Goal: Task Accomplishment & Management: Manage account settings

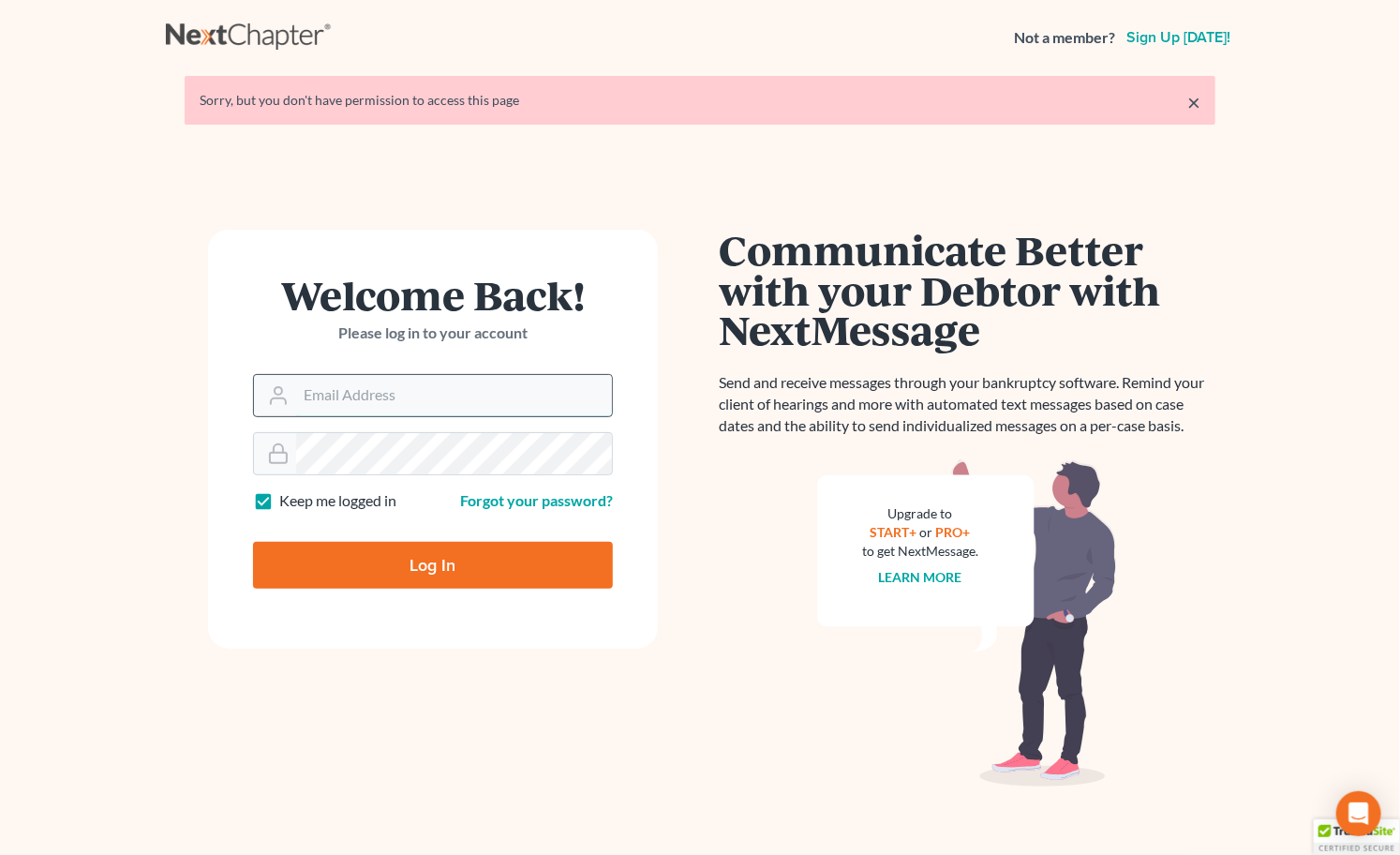
click at [420, 400] on input "Email Address" at bounding box center [454, 396] width 316 height 41
type input "[PERSON_NAME][EMAIL_ADDRESS][DOMAIN_NAME]"
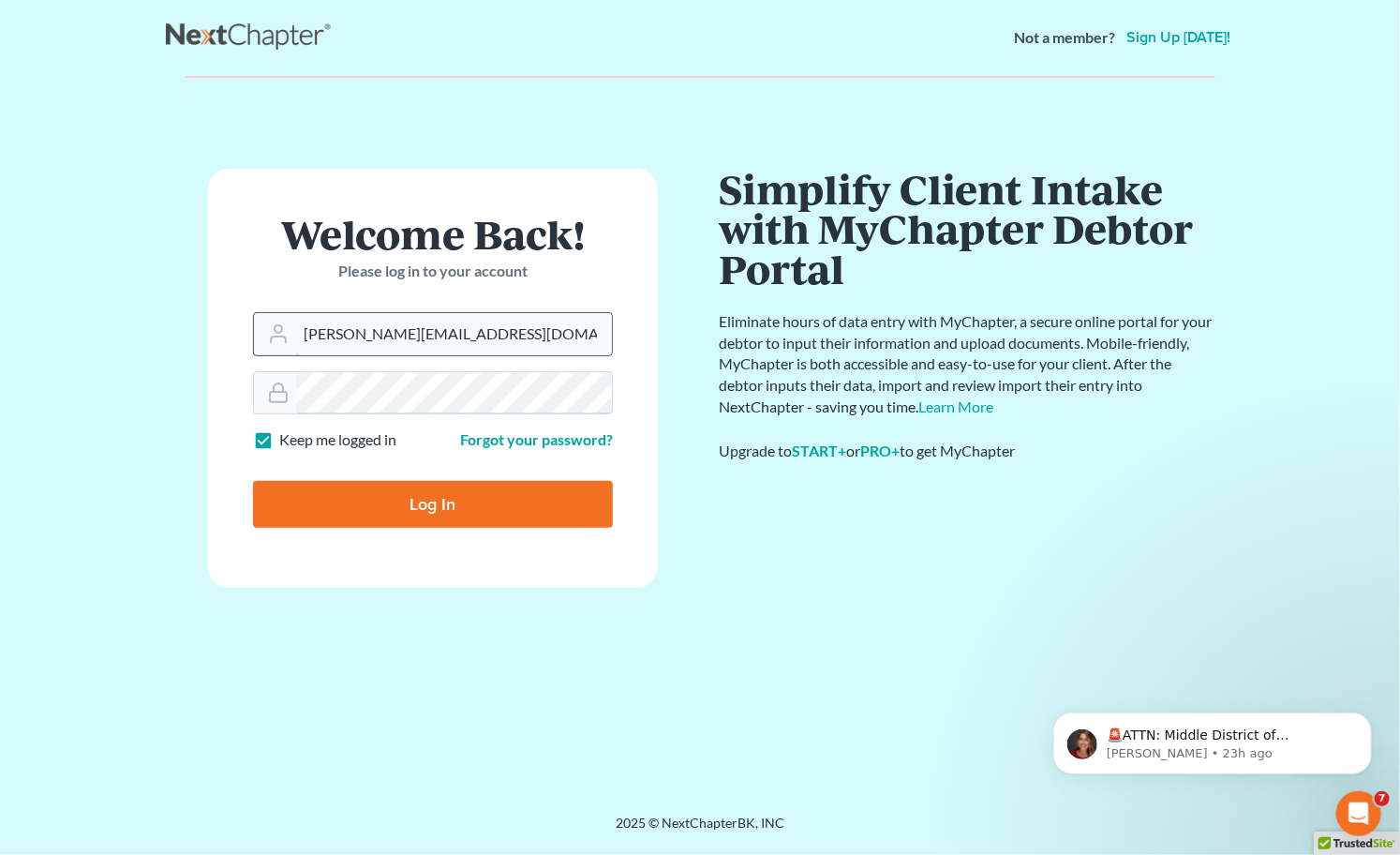
click at [253, 481] on input "Log In" at bounding box center [433, 504] width 360 height 47
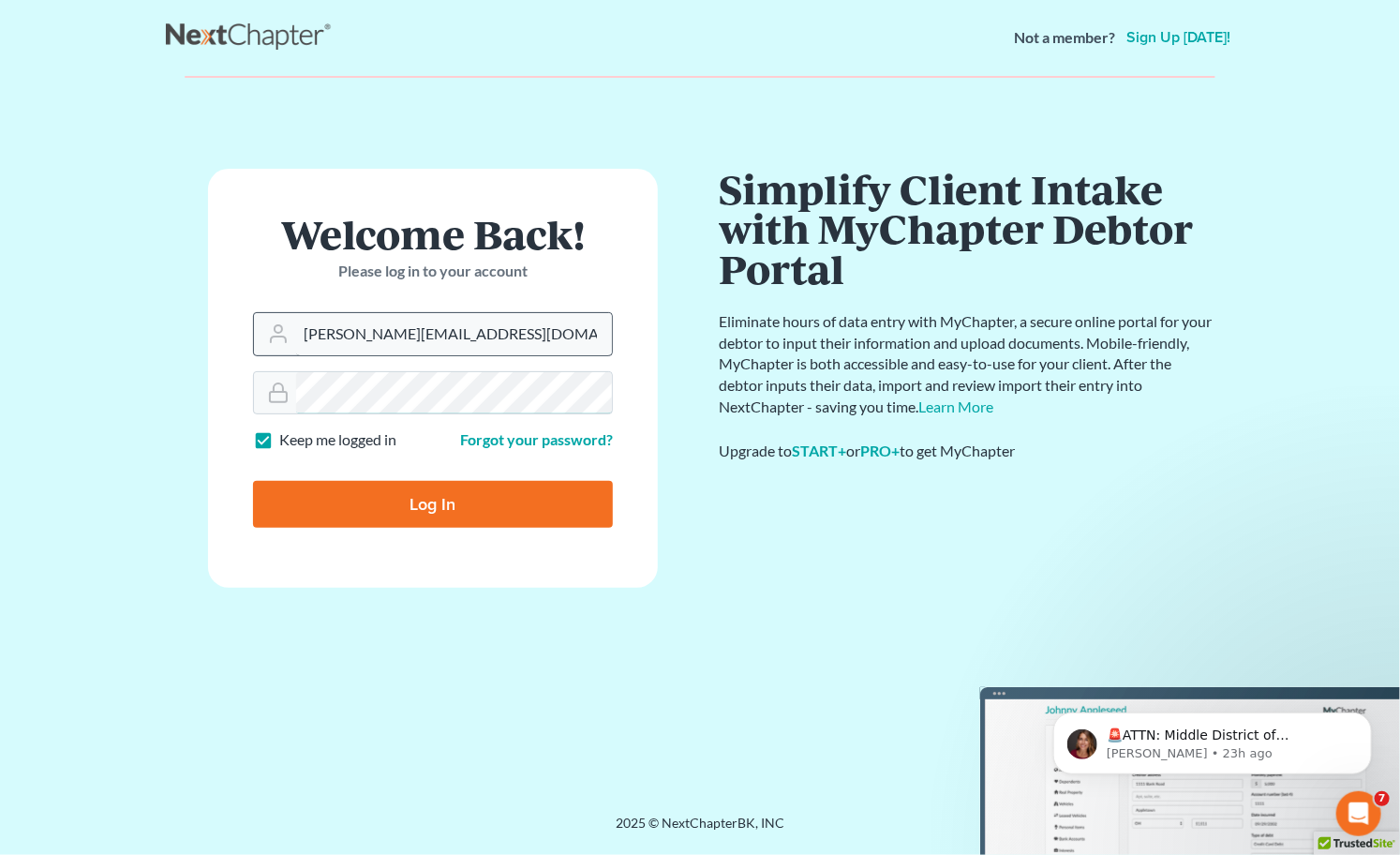
type input "Thinking..."
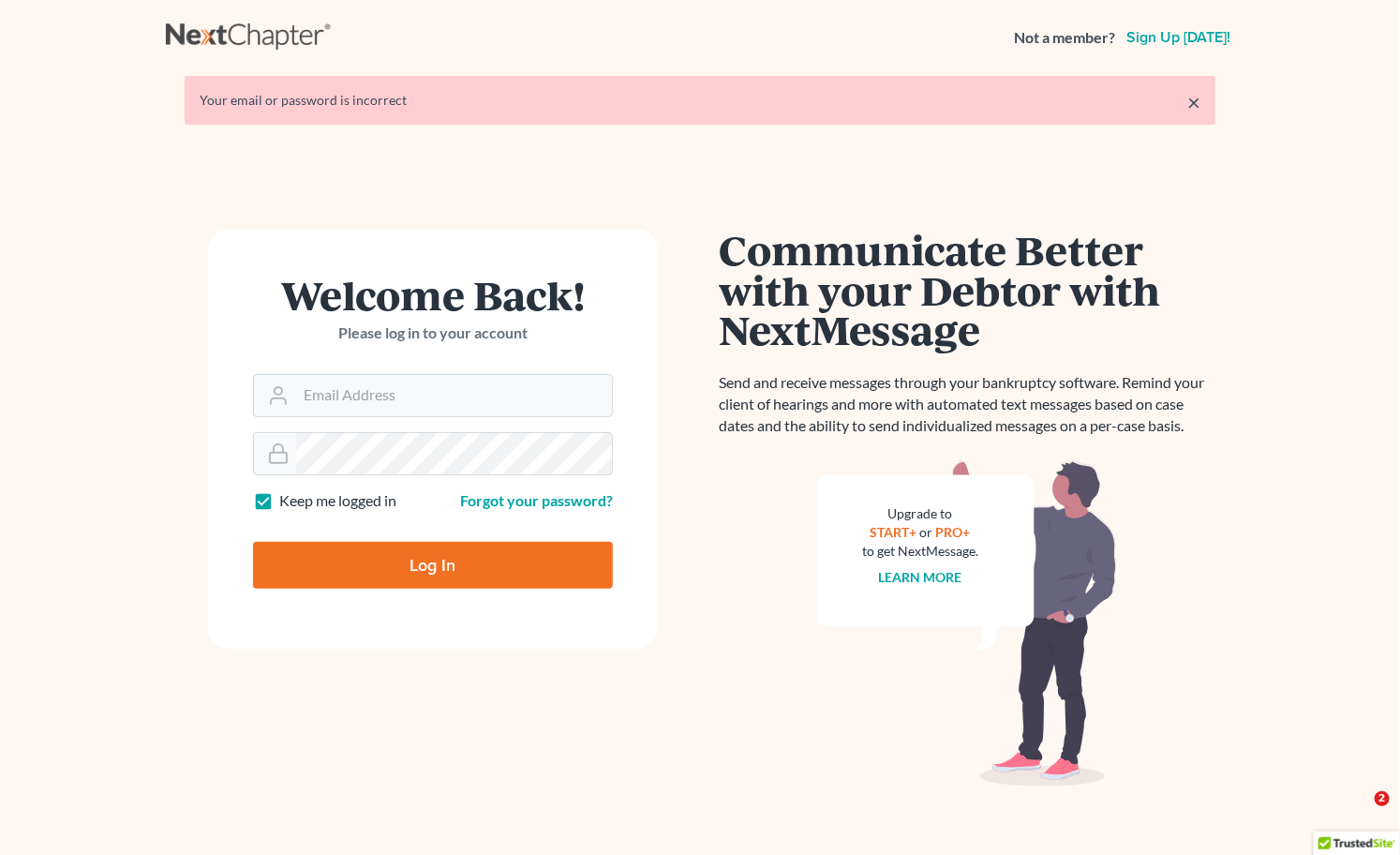
click at [476, 370] on div "Welcome Back! Please log in to your account" at bounding box center [433, 324] width 360 height 99
drag, startPoint x: 476, startPoint y: 379, endPoint x: 476, endPoint y: 394, distance: 15.0
click at [476, 379] on input "Email Address" at bounding box center [454, 396] width 316 height 41
type input "[PERSON_NAME][EMAIL_ADDRESS][DOMAIN_NAME]"
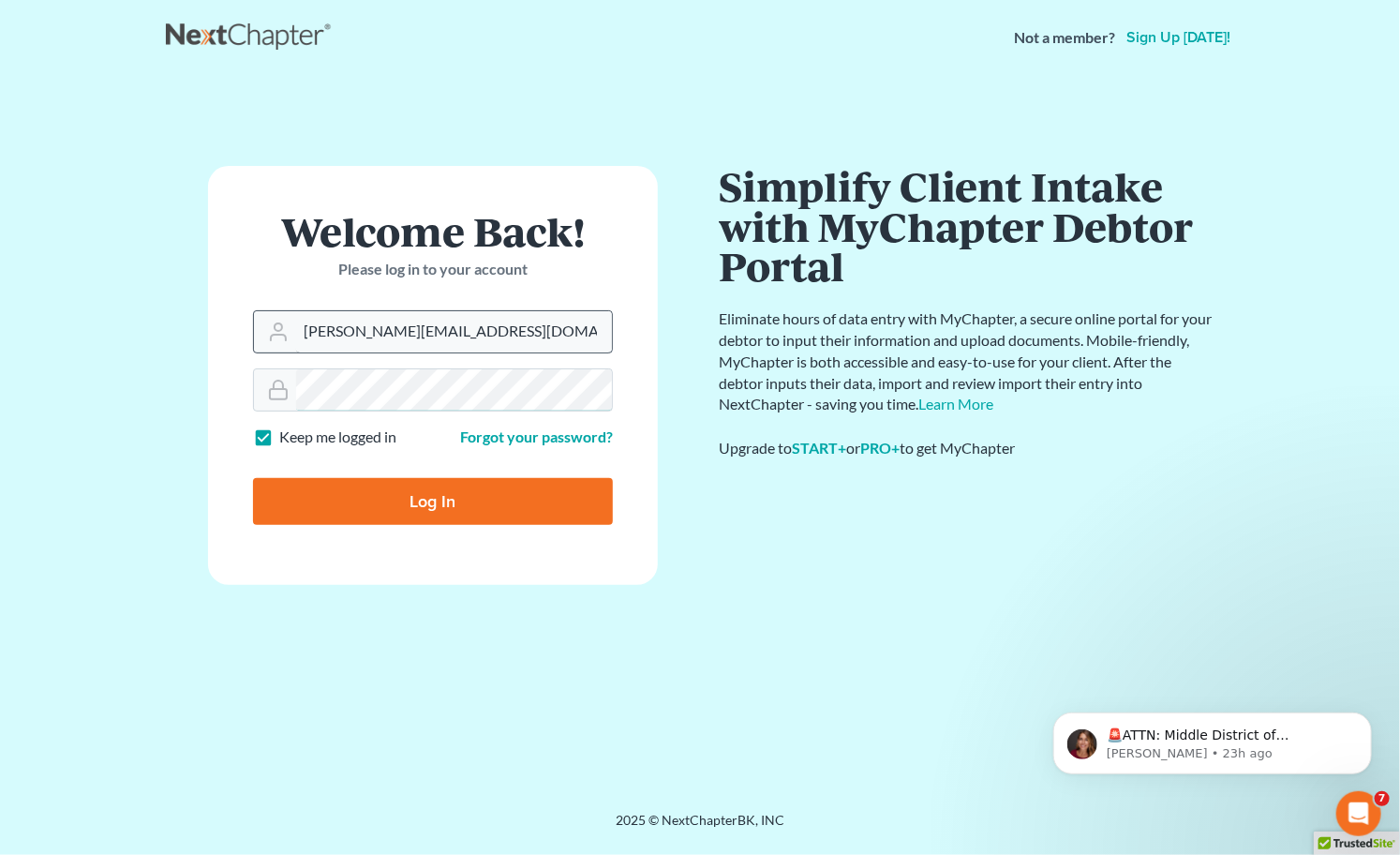
click at [253, 478] on input "Log In" at bounding box center [433, 502] width 360 height 47
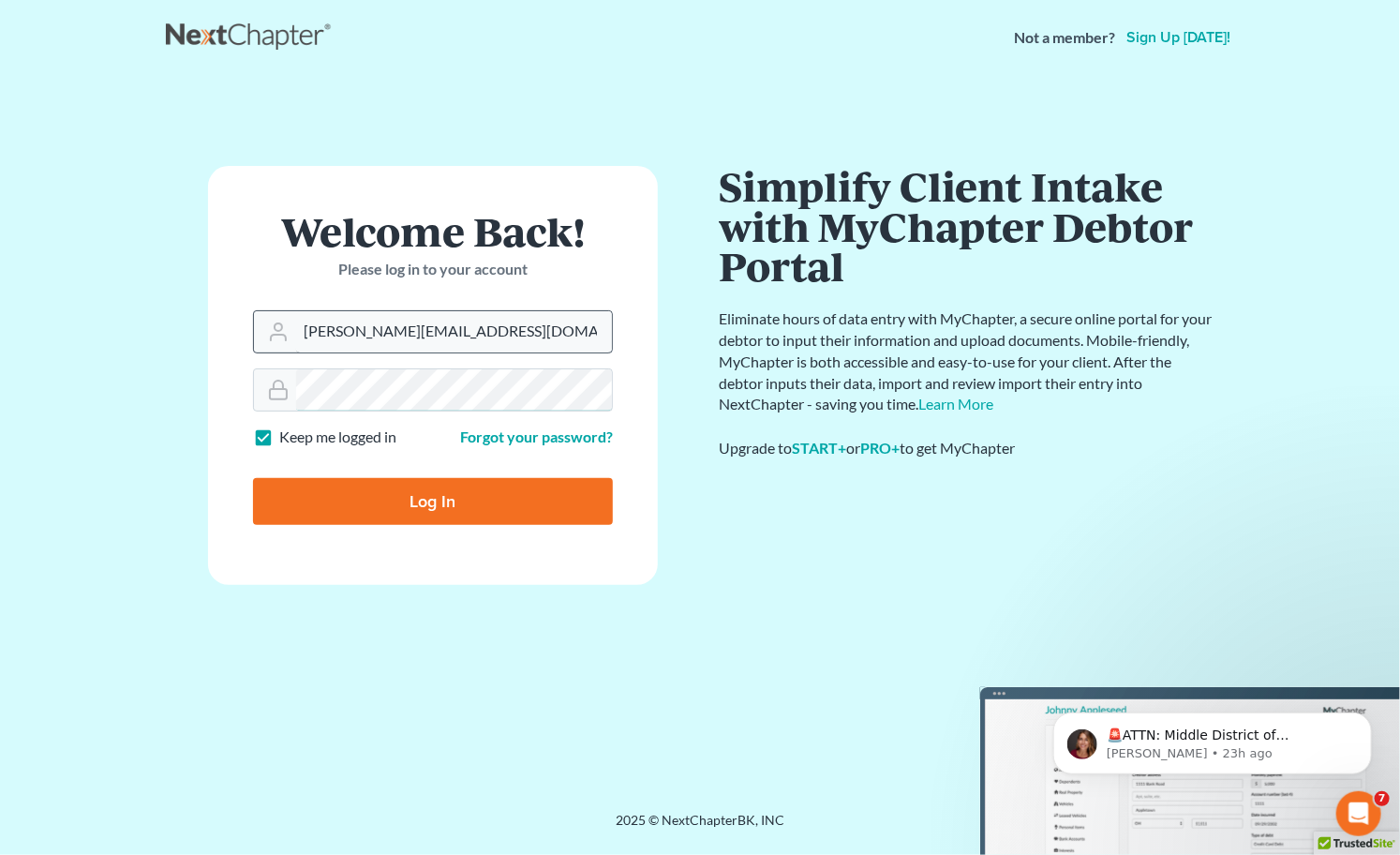
type input "Thinking..."
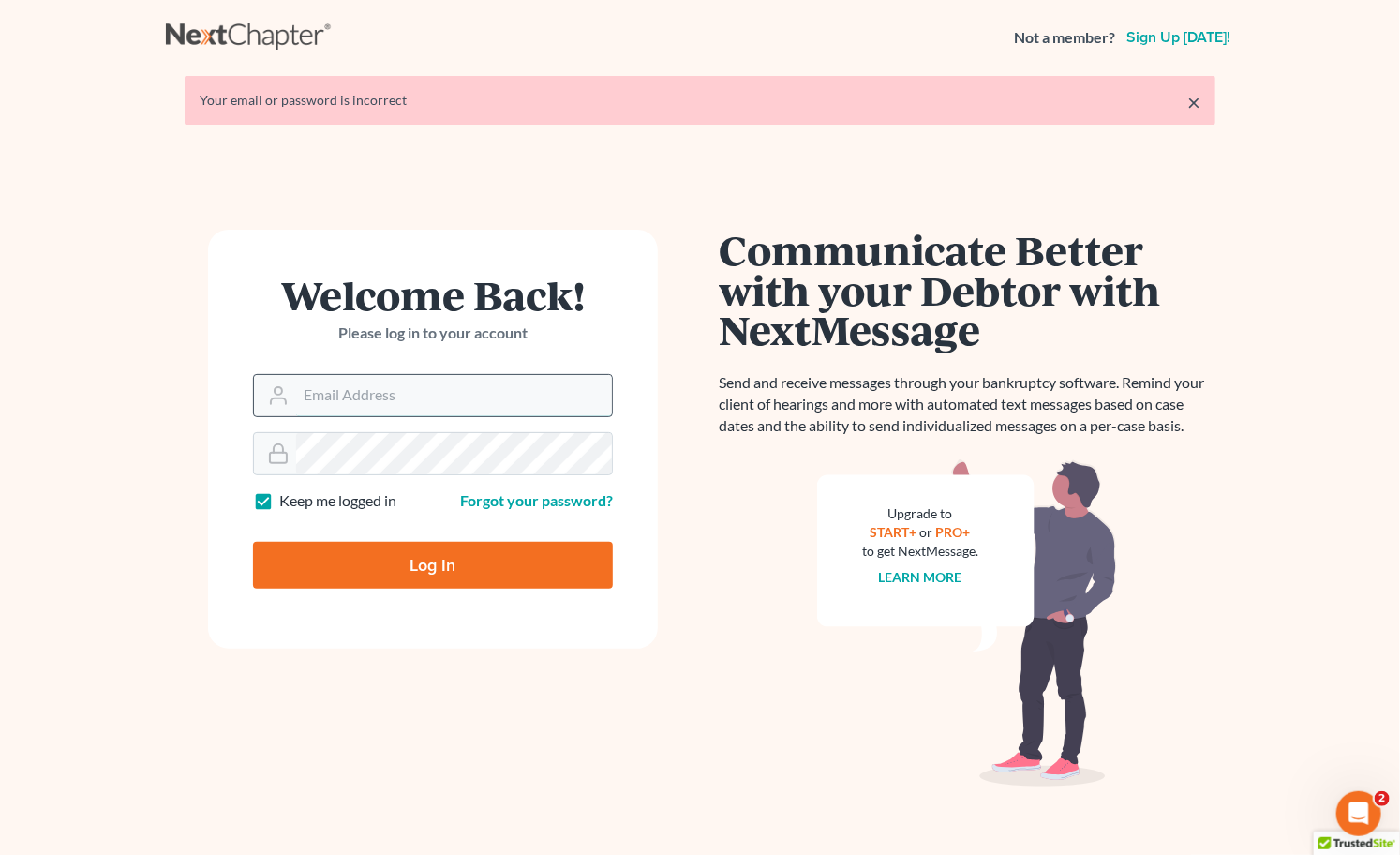
click at [500, 400] on input "Email Address" at bounding box center [454, 396] width 316 height 41
type input "[PERSON_NAME][EMAIL_ADDRESS][DOMAIN_NAME]"
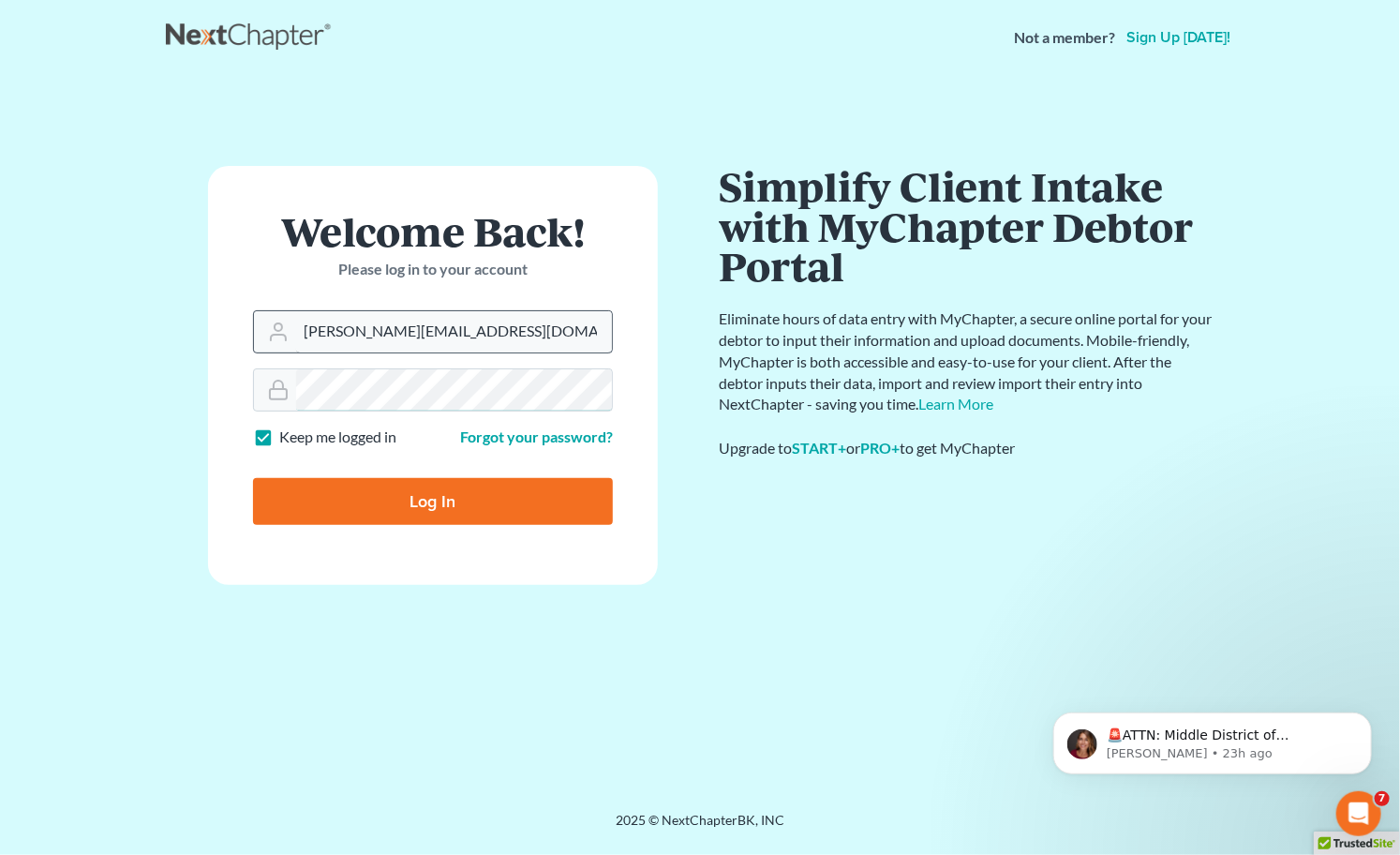
click at [253, 478] on input "Log In" at bounding box center [433, 502] width 360 height 47
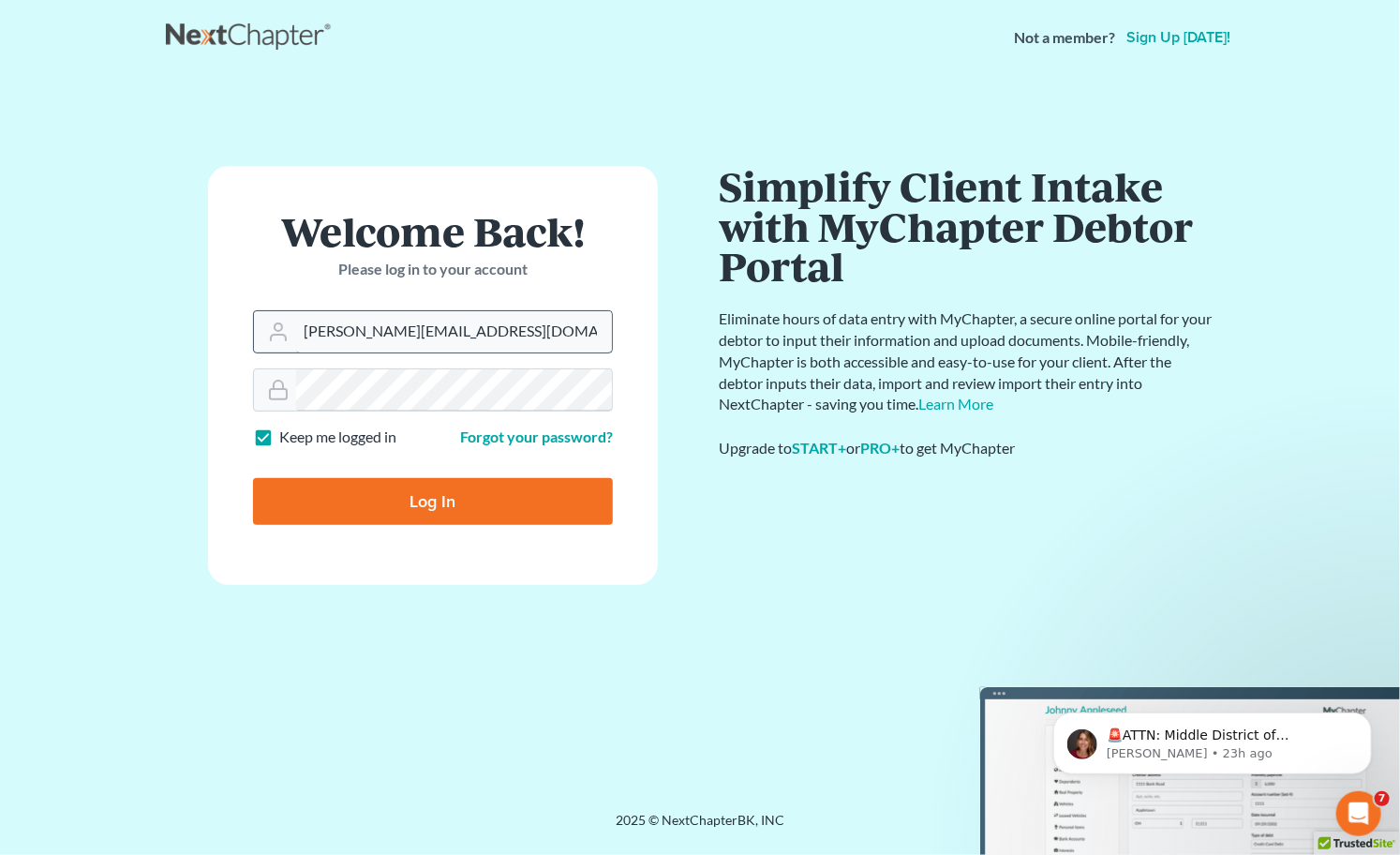
type input "Thinking..."
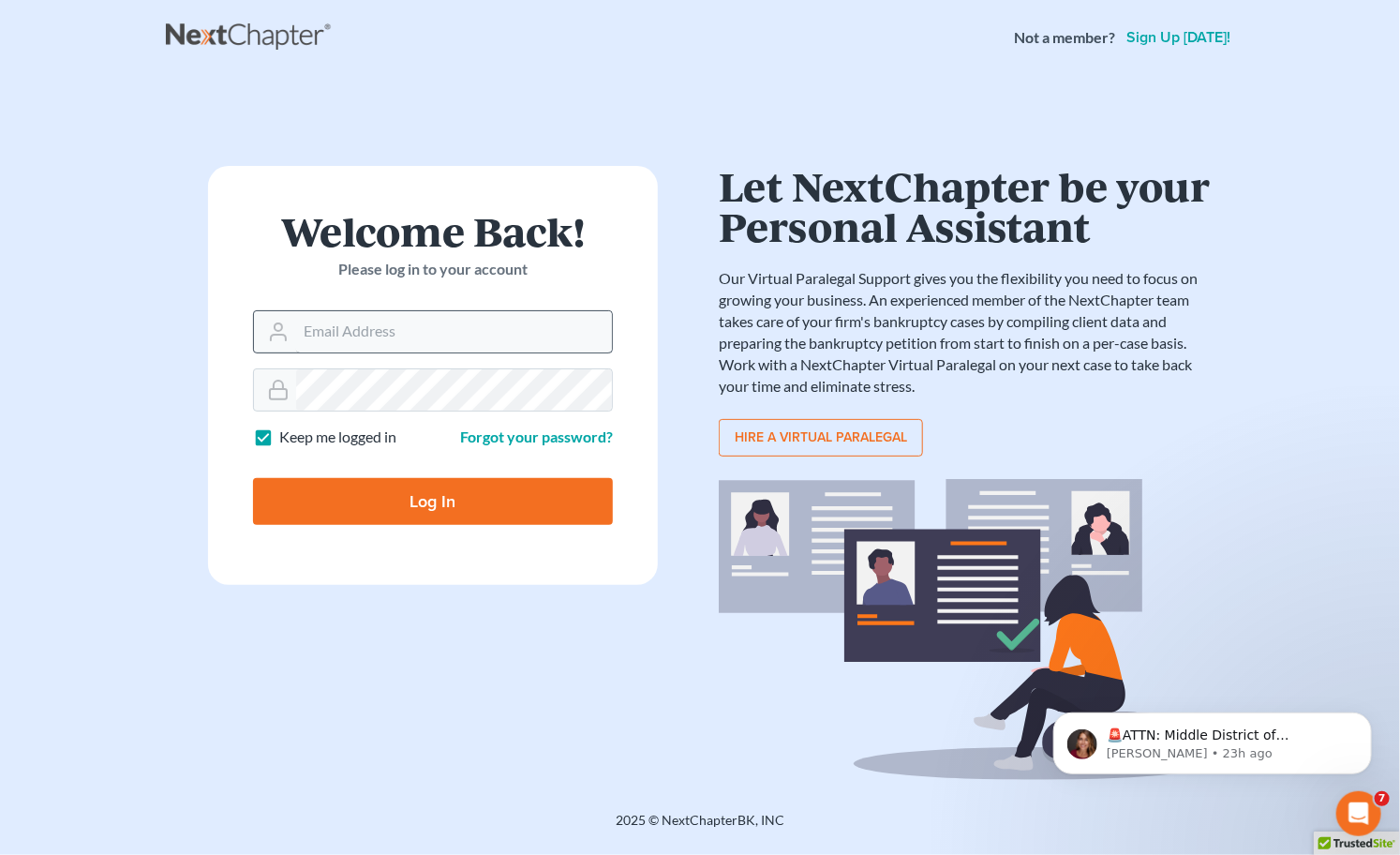
drag, startPoint x: 441, startPoint y: 292, endPoint x: 463, endPoint y: 325, distance: 39.7
click at [444, 297] on div "Welcome Back! Please log in to your account" at bounding box center [433, 261] width 360 height 99
click at [467, 330] on input "Email Address" at bounding box center [454, 332] width 316 height 41
drag, startPoint x: 559, startPoint y: 321, endPoint x: 557, endPoint y: 333, distance: 12.2
click at [559, 321] on input "Email Address" at bounding box center [454, 332] width 316 height 41
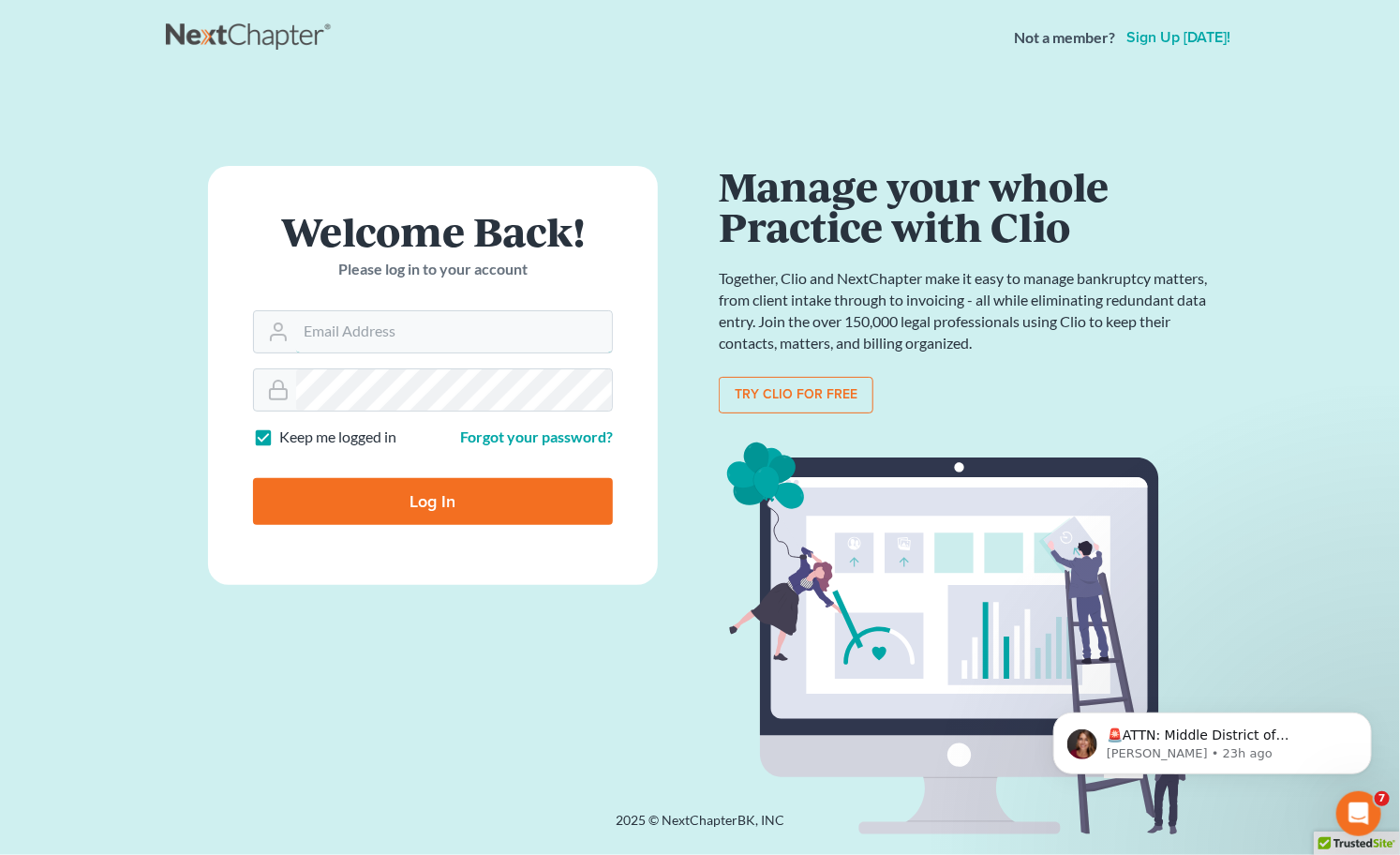
drag, startPoint x: 480, startPoint y: 332, endPoint x: 622, endPoint y: 388, distance: 152.6
click at [480, 332] on input "Email Address" at bounding box center [454, 332] width 316 height 41
click at [551, 326] on input "Email Address" at bounding box center [454, 332] width 316 height 41
paste input "Ilya@petermlively.com"
type input "Ilya@petermlively.com"
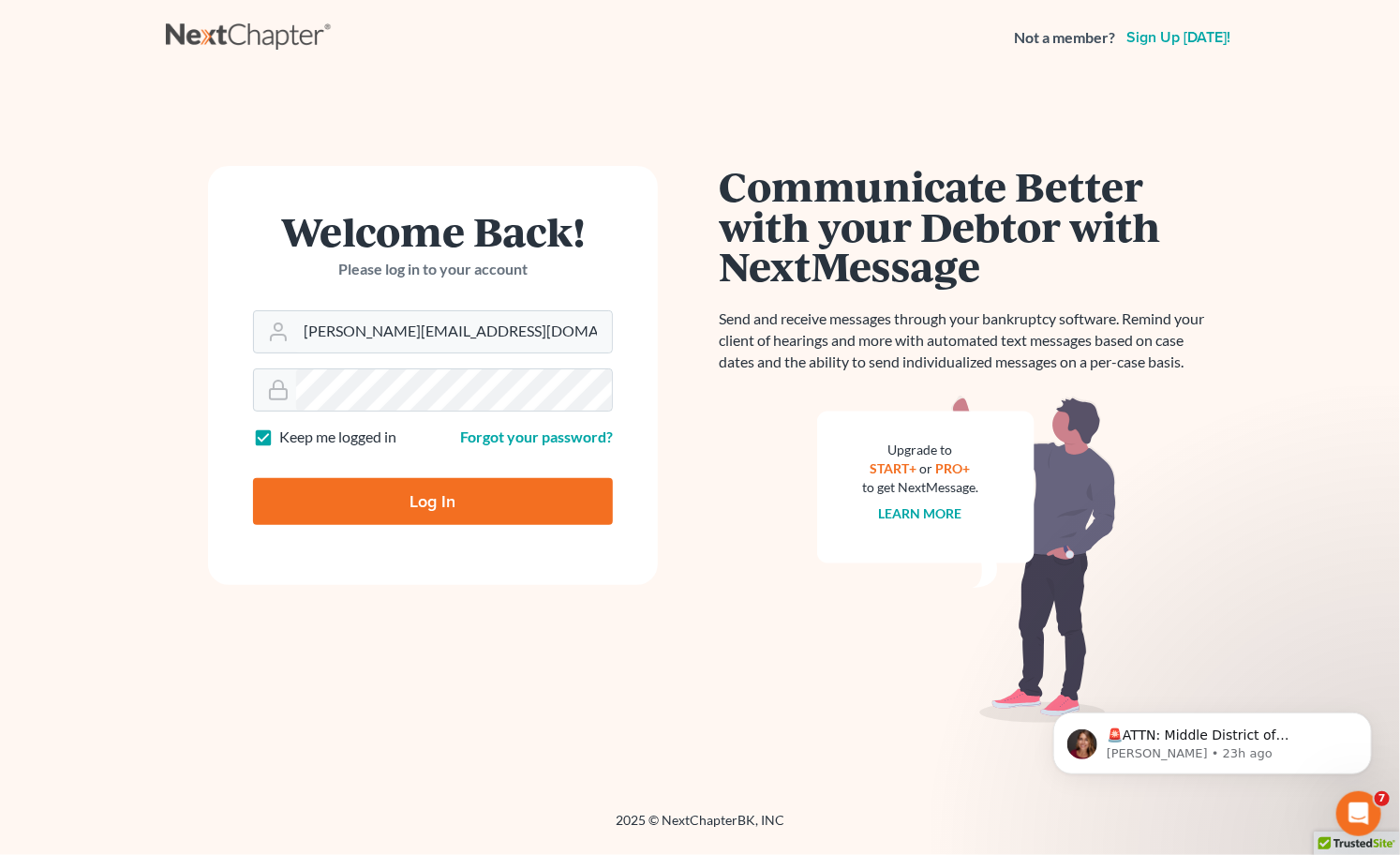
click at [425, 460] on form "Welcome Back! Please log in to your account Email Address Ilya@petermlively.com…" at bounding box center [433, 375] width 450 height 419
click at [425, 484] on input "Log In" at bounding box center [433, 502] width 360 height 47
type input "Thinking..."
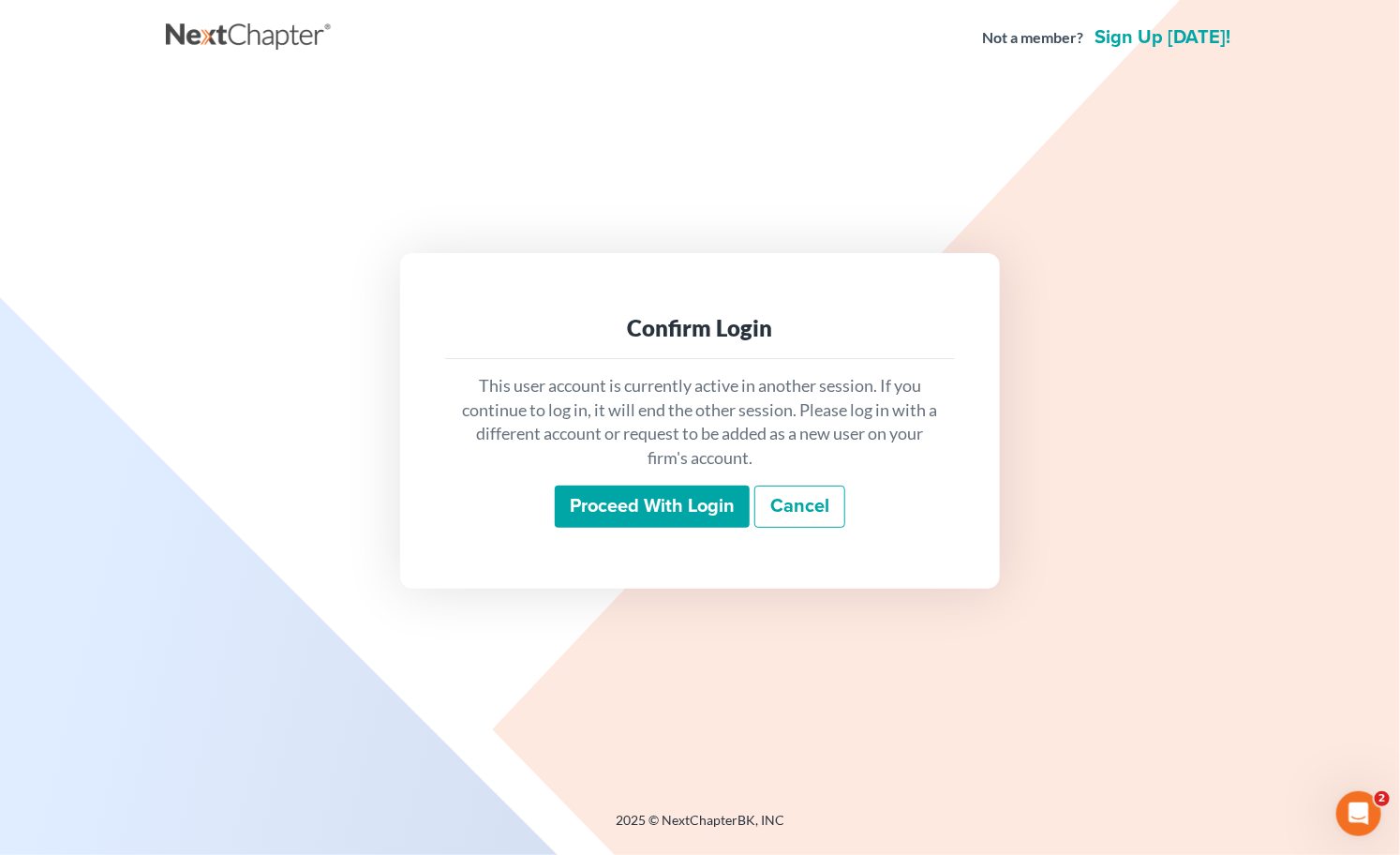
click at [595, 510] on input "Proceed with login" at bounding box center [652, 507] width 195 height 43
